Goal: Task Accomplishment & Management: Manage account settings

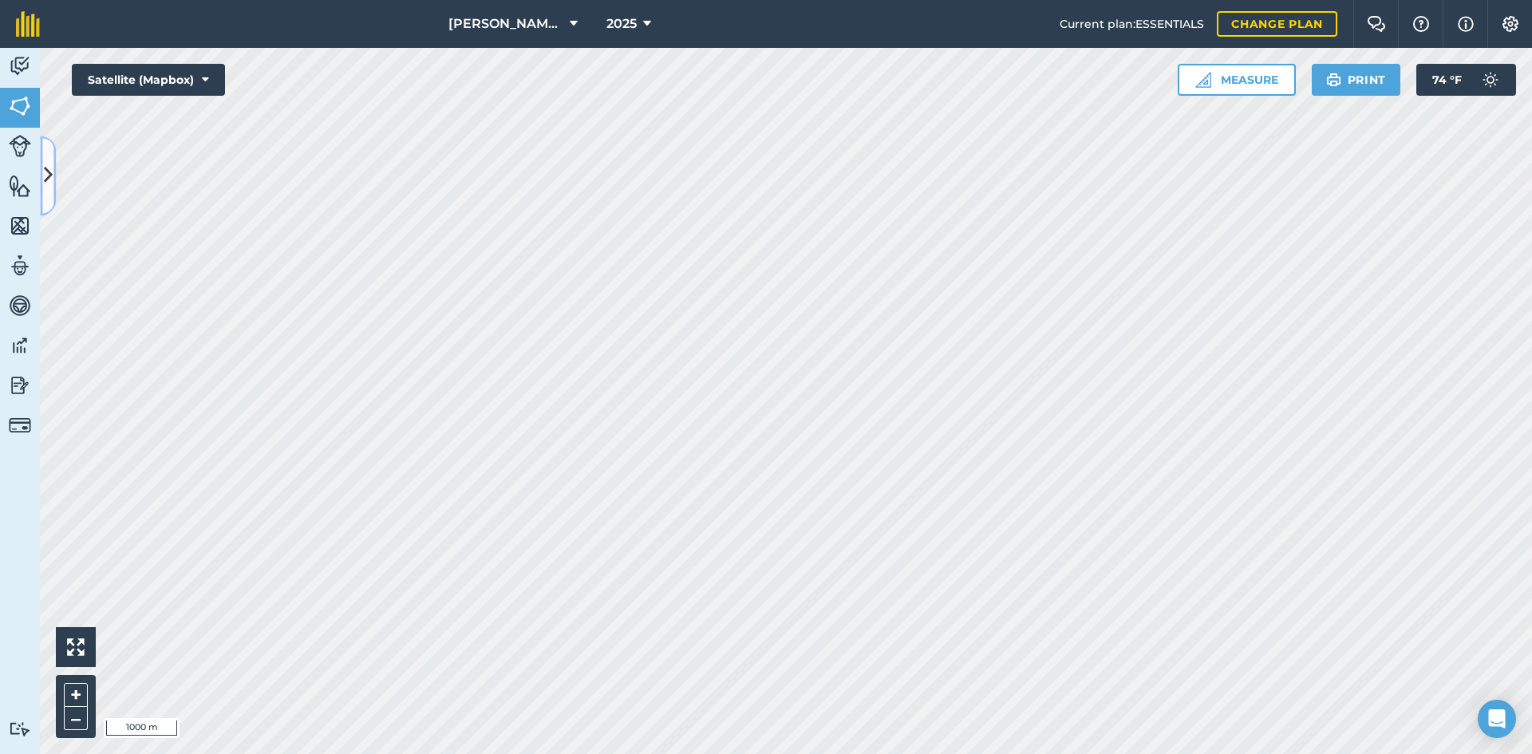
click at [42, 155] on button at bounding box center [48, 176] width 16 height 80
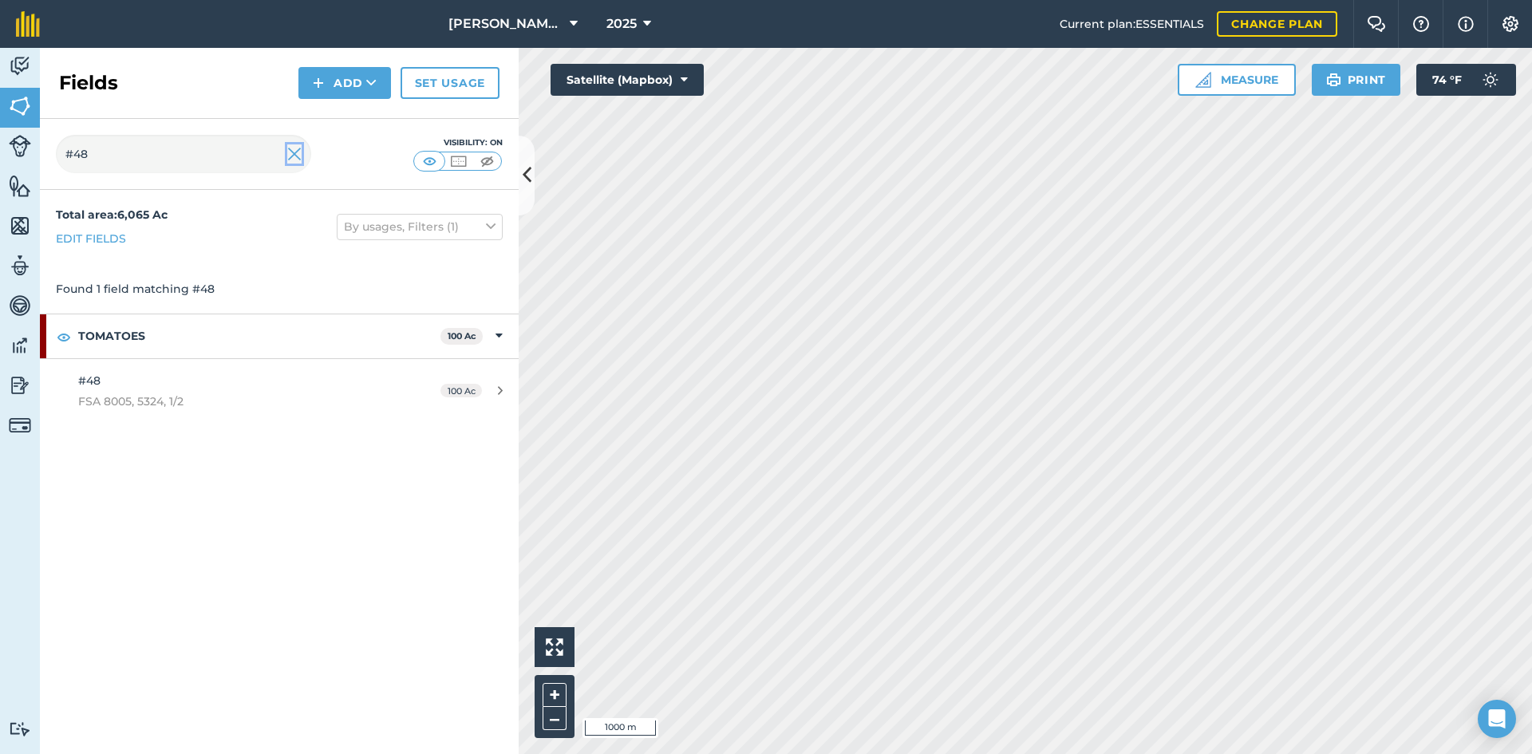
click at [292, 156] on img at bounding box center [294, 153] width 14 height 19
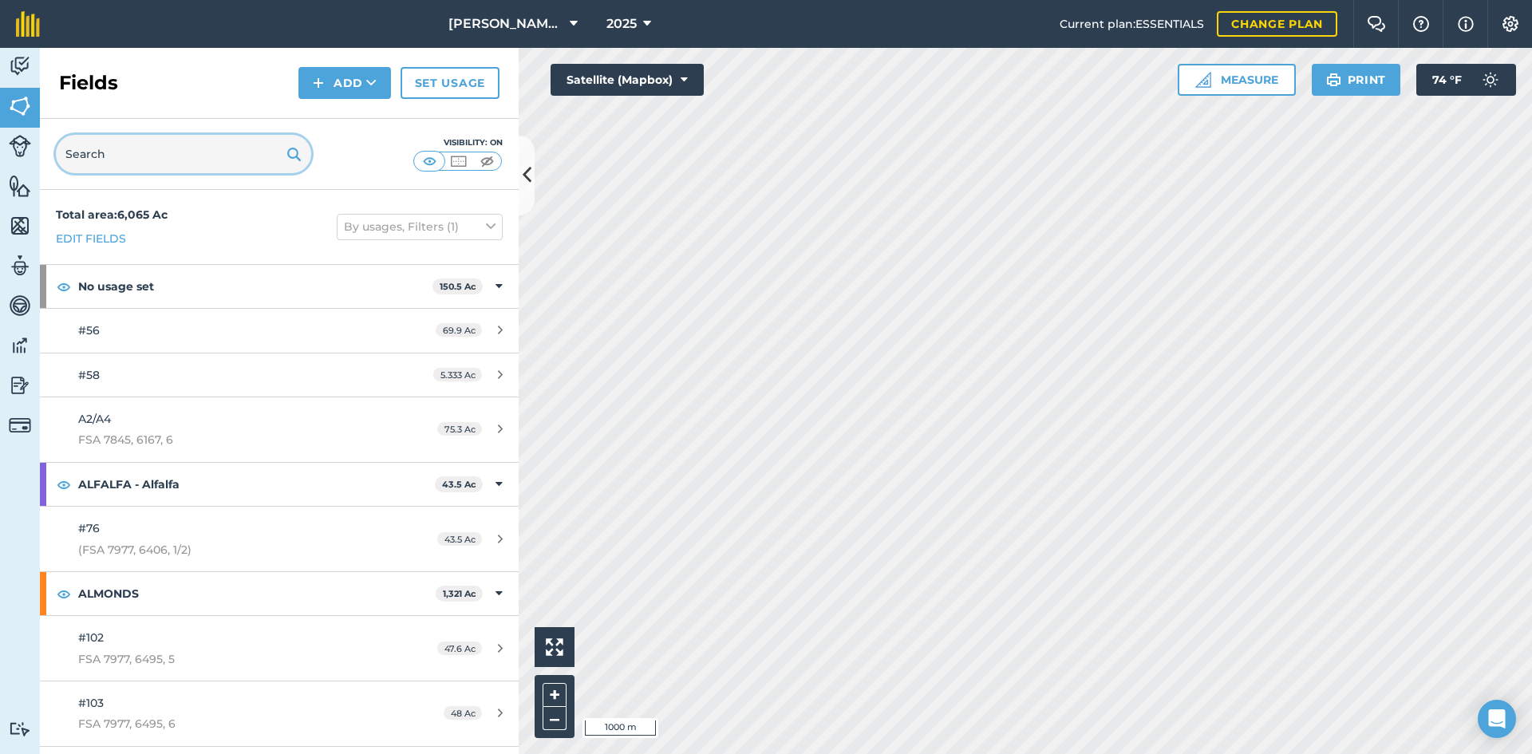
click at [164, 159] on input "text" at bounding box center [183, 154] width 255 height 38
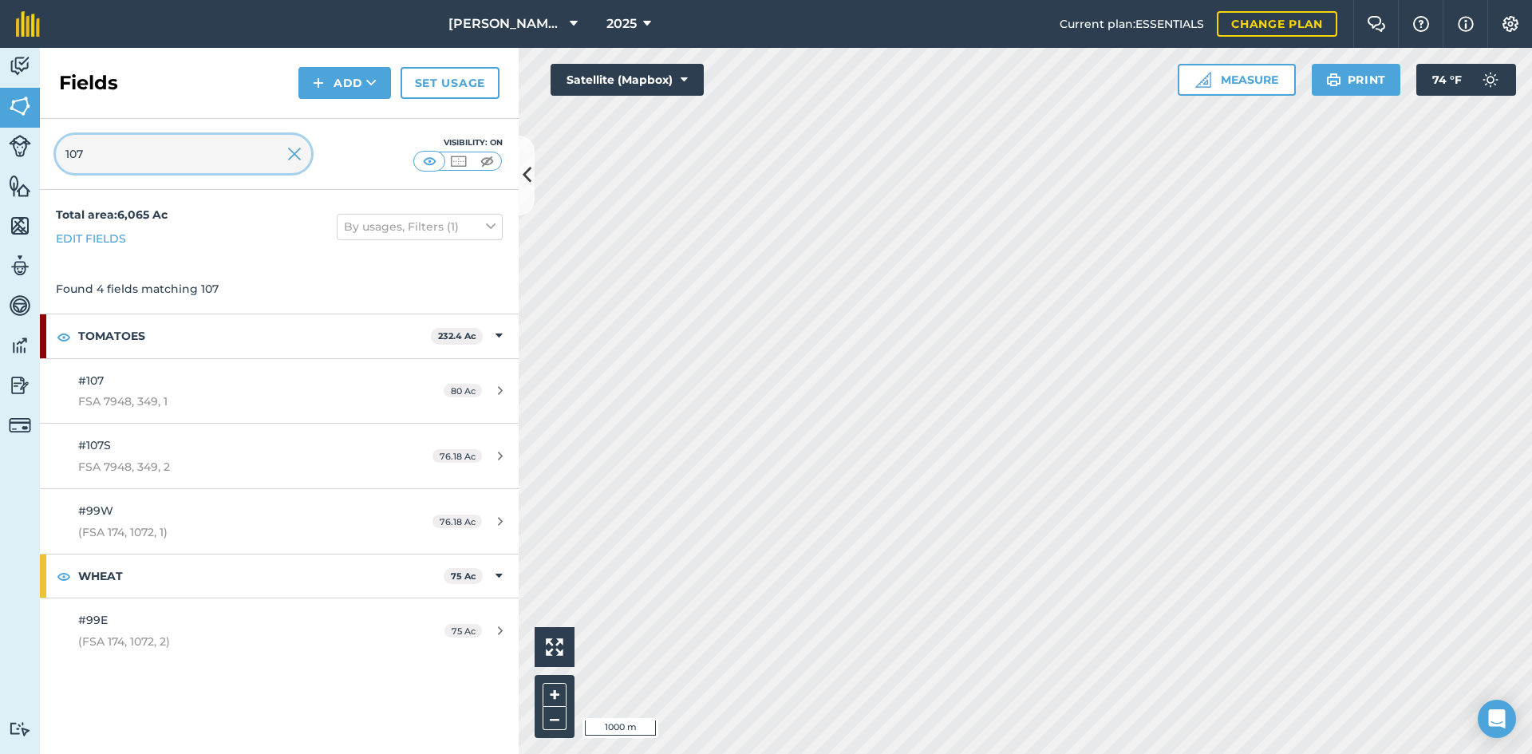
type input "107"
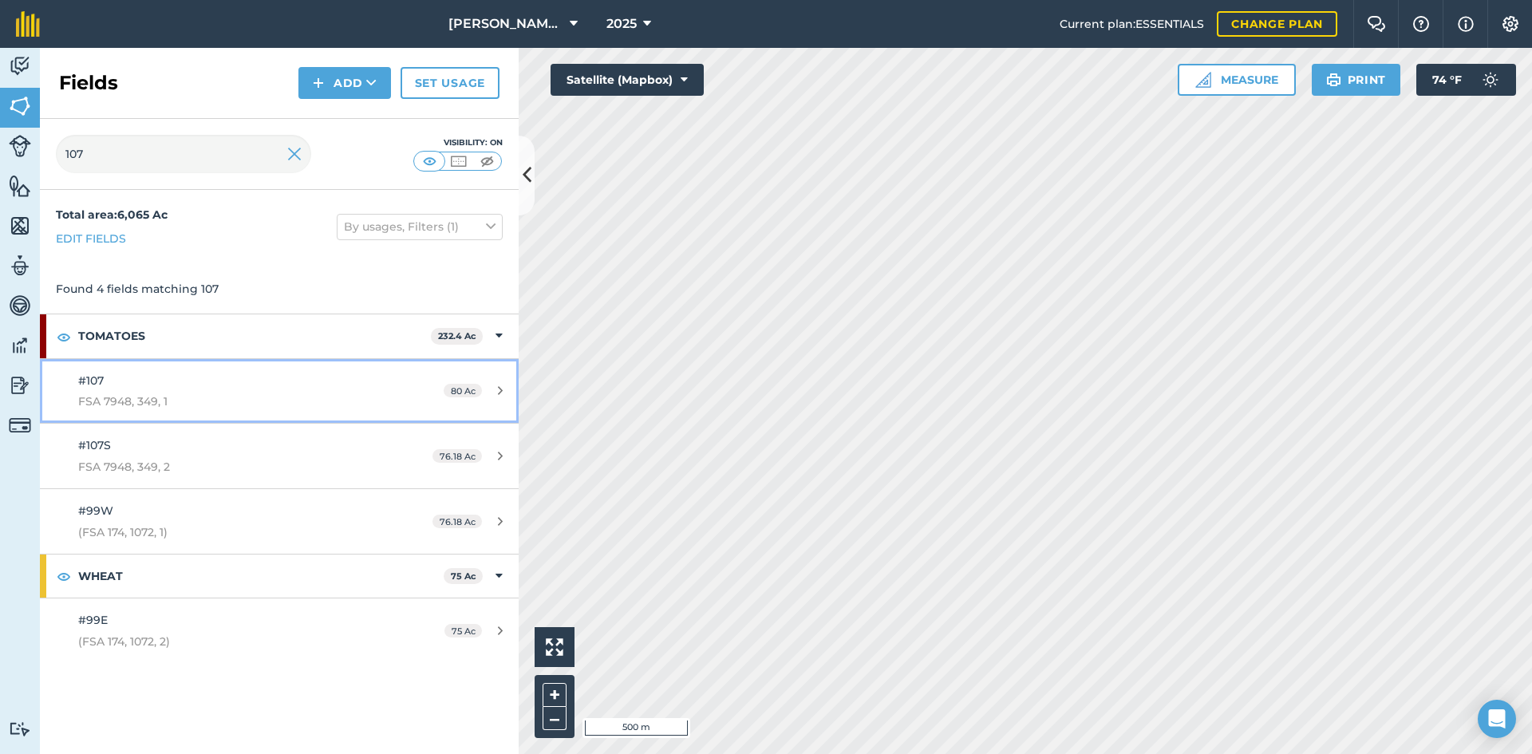
click at [496, 385] on div "80 Ac" at bounding box center [473, 391] width 91 height 13
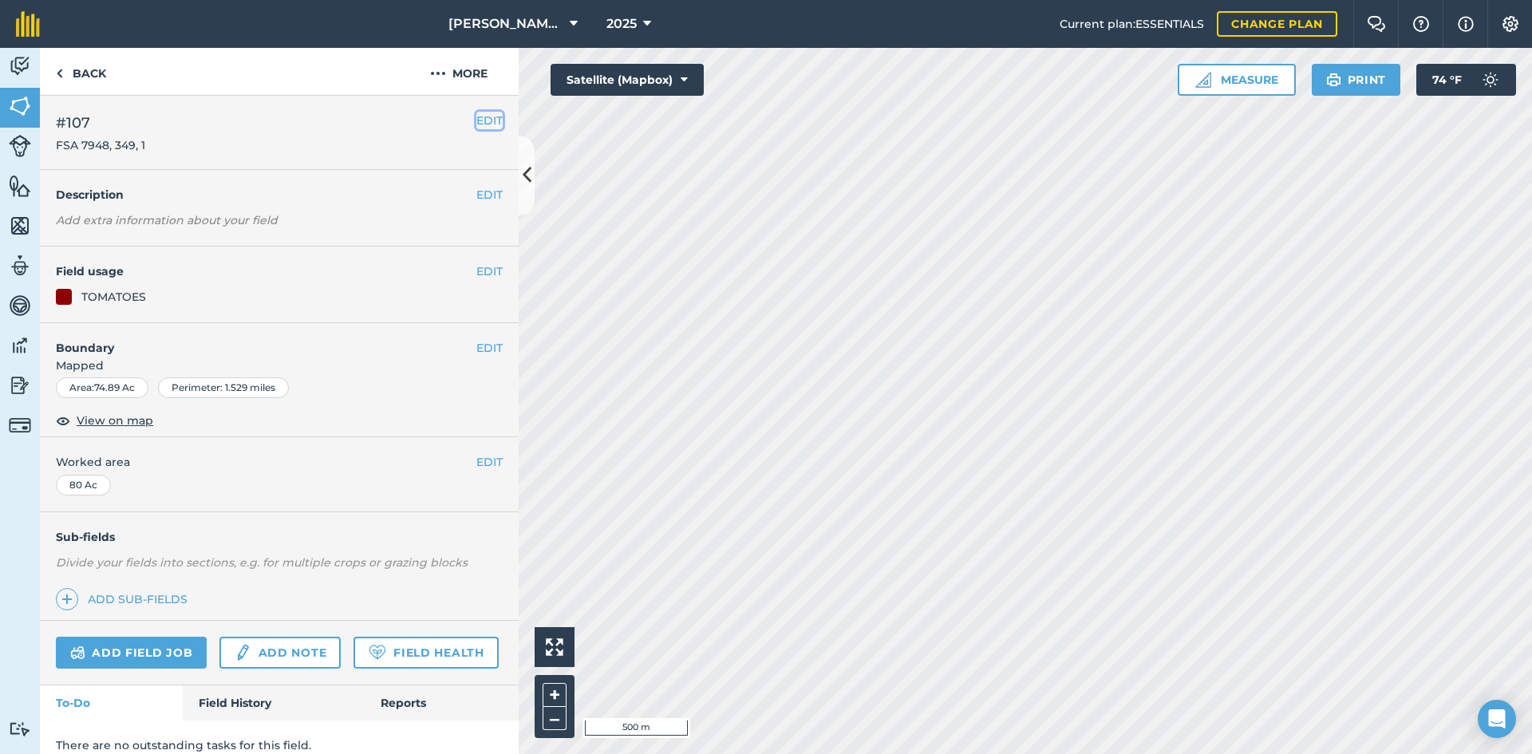
click at [485, 124] on button "EDIT" at bounding box center [489, 121] width 26 height 18
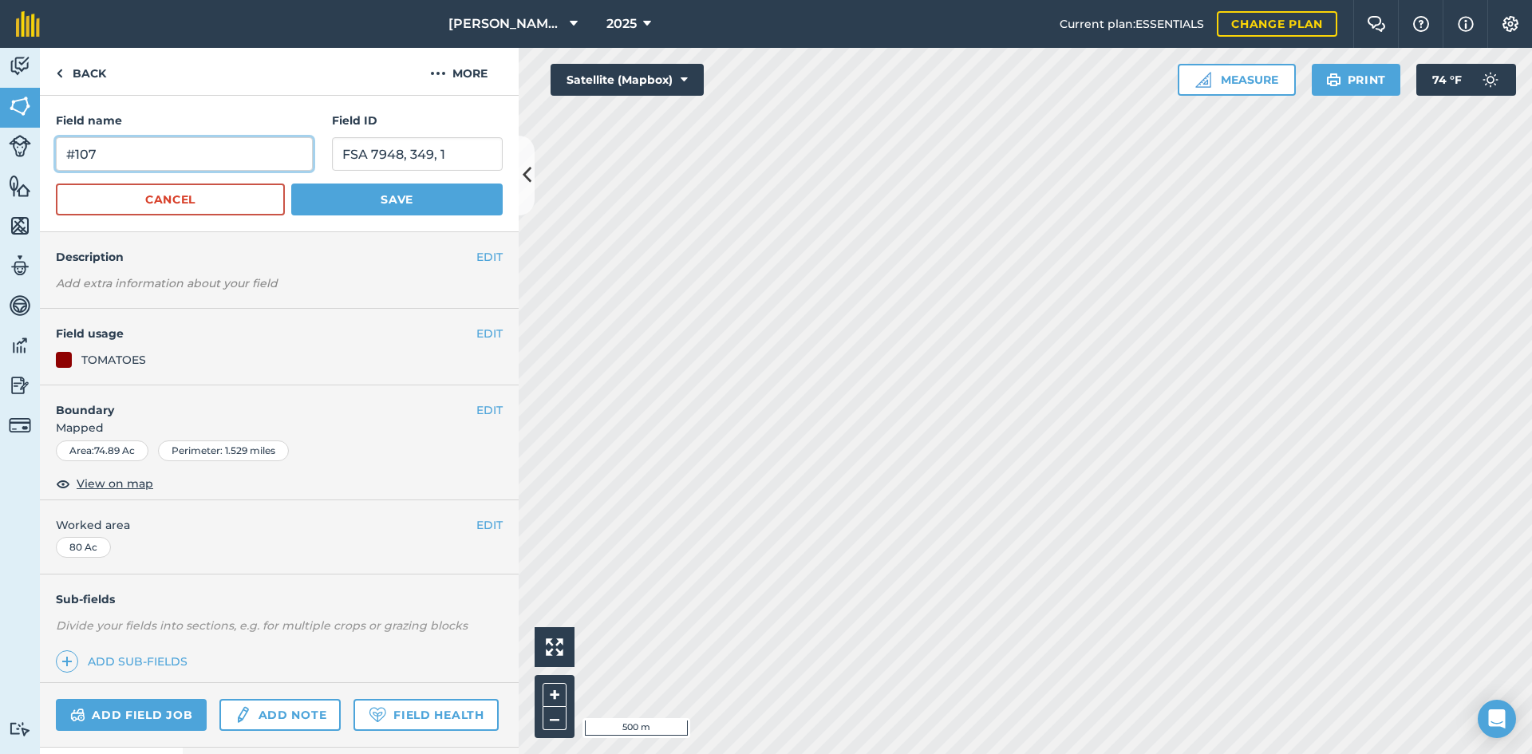
click at [119, 155] on input "#107" at bounding box center [184, 154] width 257 height 34
type input "#107N"
click at [405, 203] on button "Save" at bounding box center [397, 200] width 212 height 32
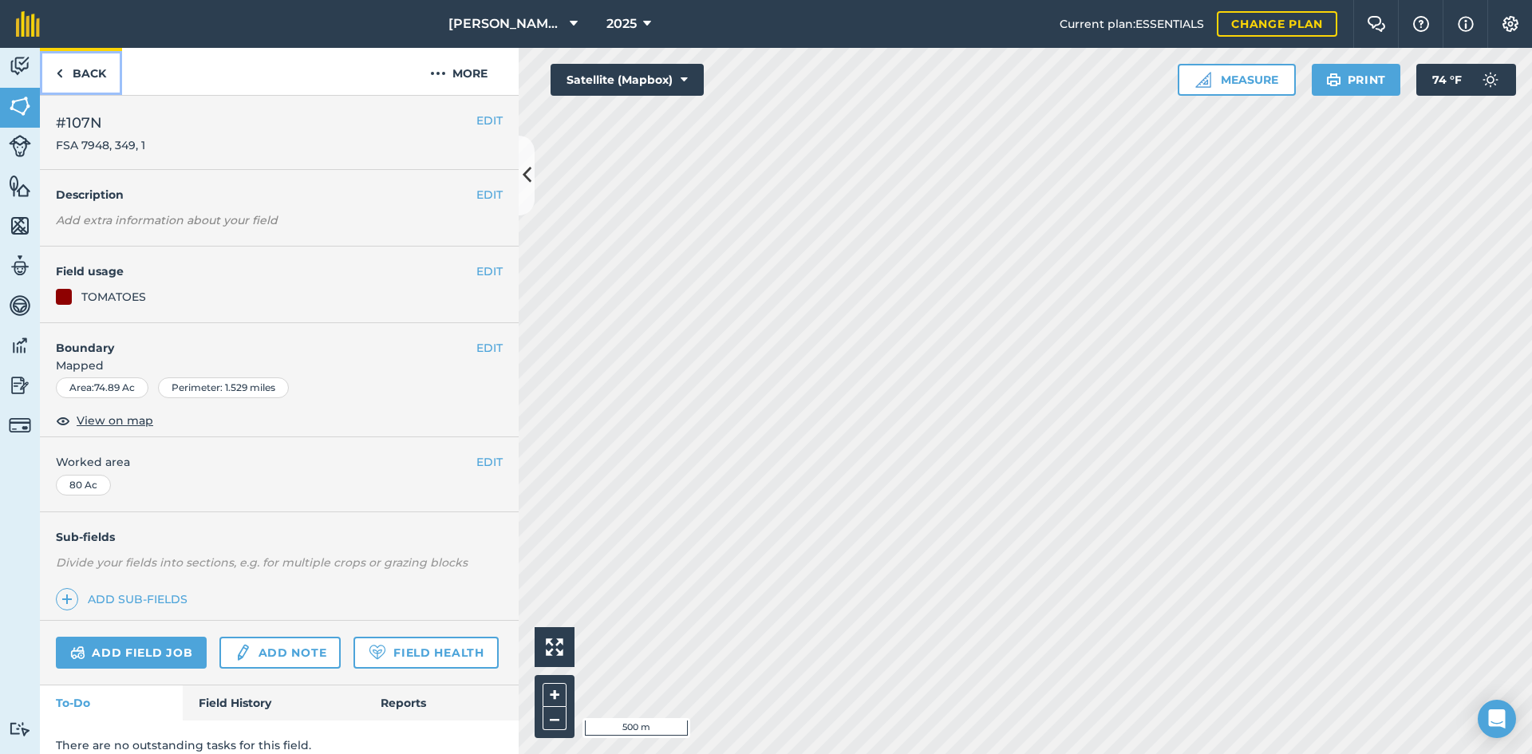
click at [114, 83] on link "Back" at bounding box center [81, 71] width 82 height 47
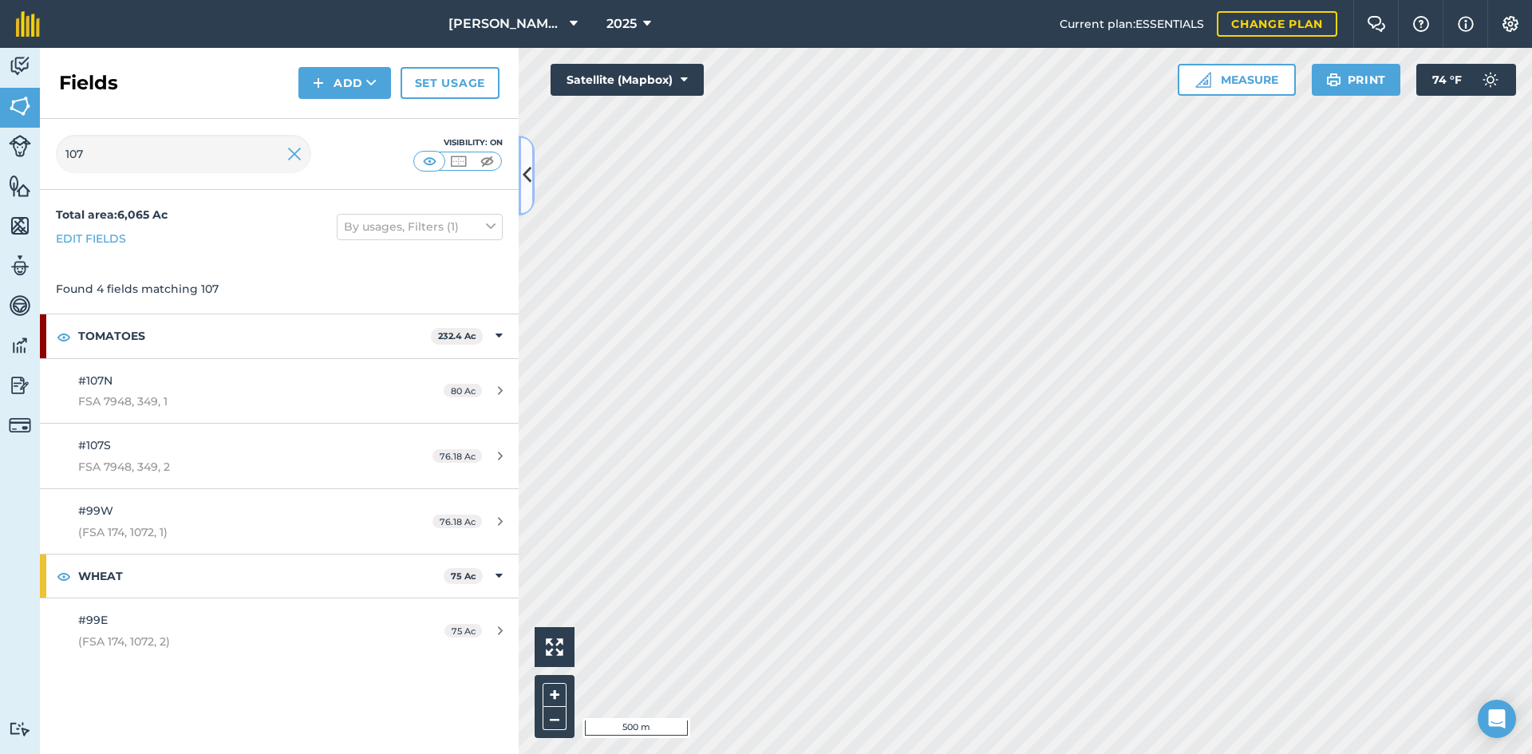
click at [524, 160] on button at bounding box center [527, 176] width 16 height 80
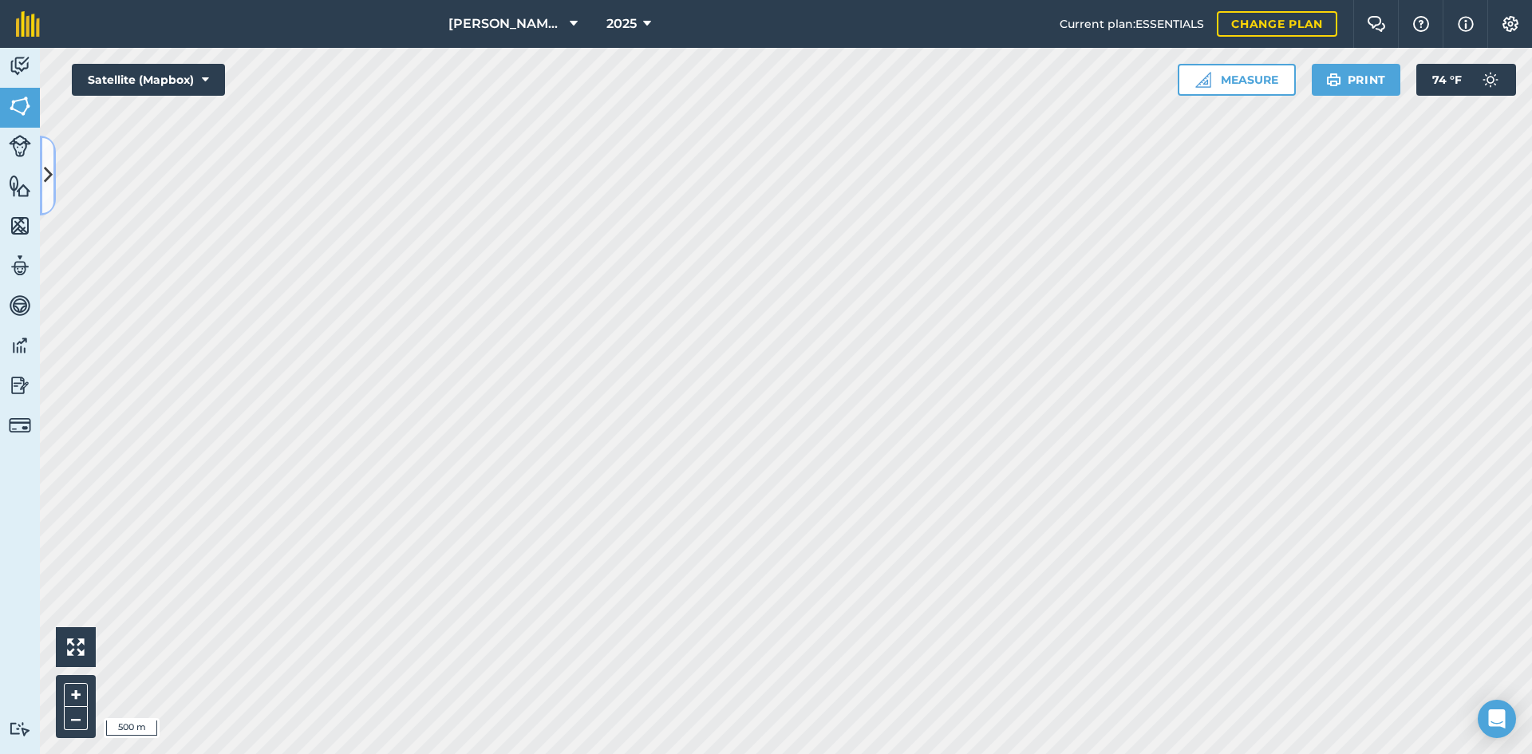
click at [52, 167] on icon at bounding box center [48, 175] width 9 height 28
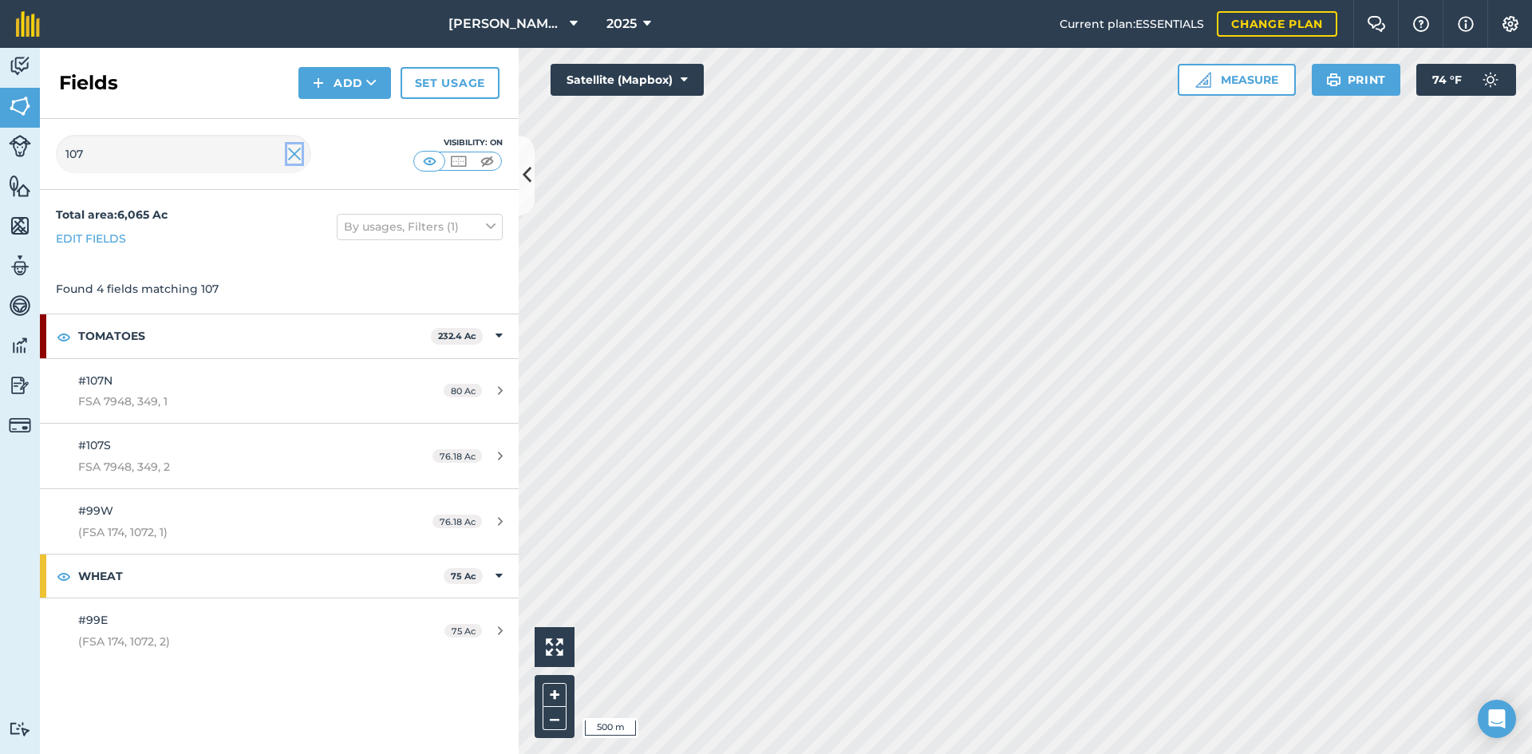
click at [291, 157] on img at bounding box center [294, 153] width 14 height 19
